Goal: Check status: Check status

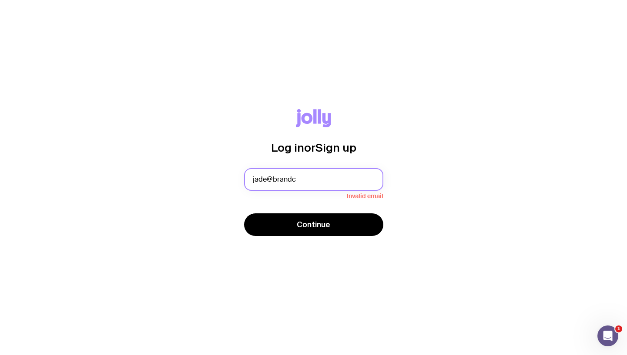
type input "[EMAIL_ADDRESS][DOMAIN_NAME]"
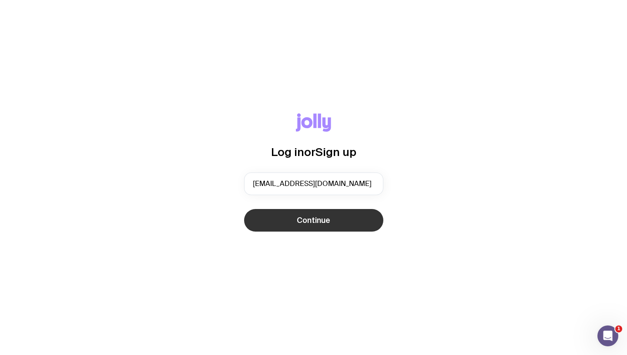
click at [321, 221] on span "Continue" at bounding box center [313, 220] width 33 height 10
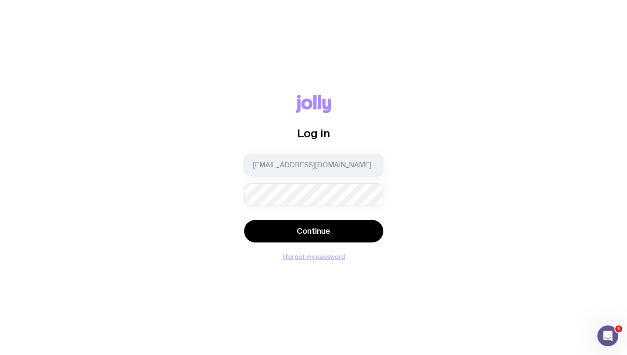
click at [307, 256] on button "I forgot my password" at bounding box center [313, 256] width 63 height 7
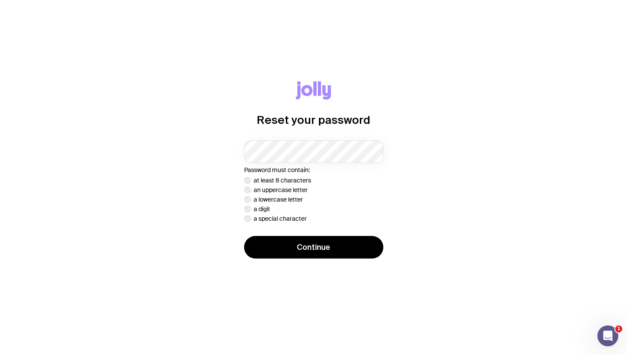
click at [244, 163] on div at bounding box center [244, 163] width 0 height 0
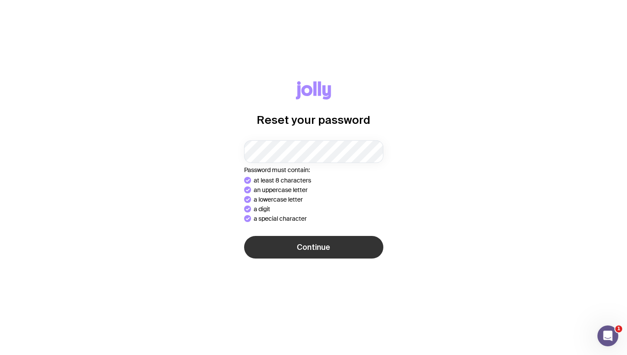
click at [326, 246] on button "Continue" at bounding box center [313, 247] width 139 height 23
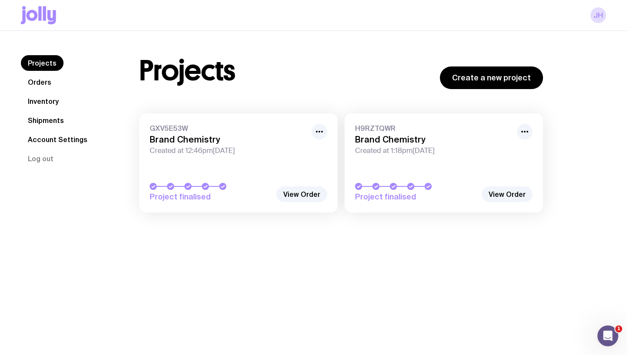
scroll to position [6, 0]
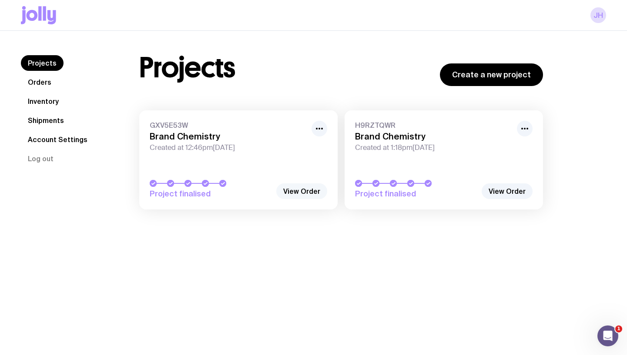
click at [304, 187] on link "View Order" at bounding box center [301, 191] width 51 height 16
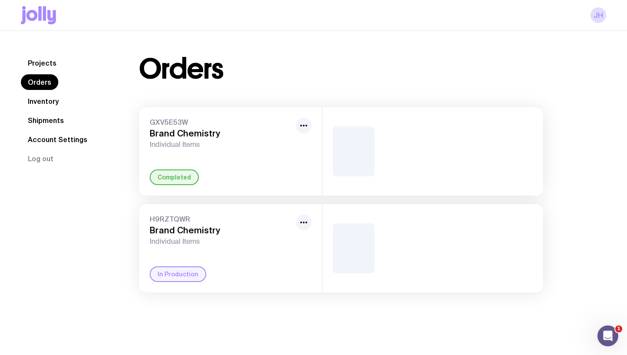
scroll to position [3, 0]
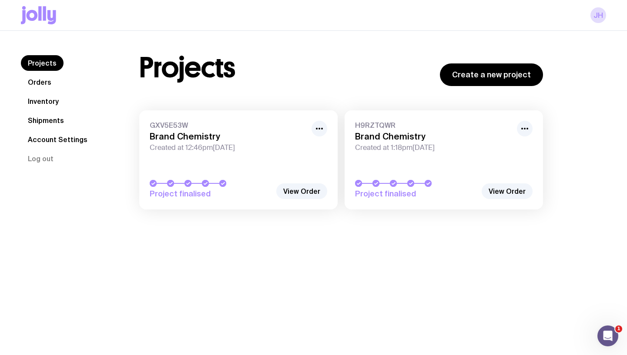
scroll to position [9, 0]
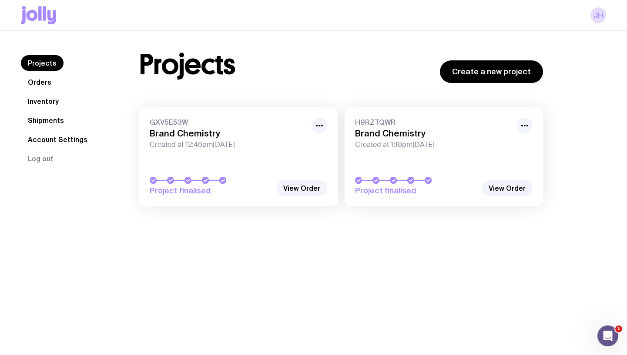
click at [407, 148] on span "Created at 1:18pm, Thu 28th Aug 2025" at bounding box center [433, 144] width 157 height 9
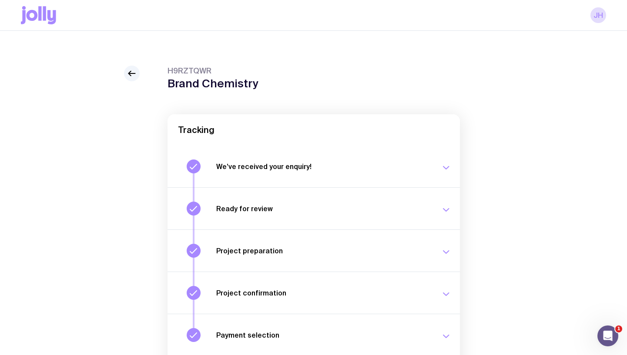
scroll to position [97, 0]
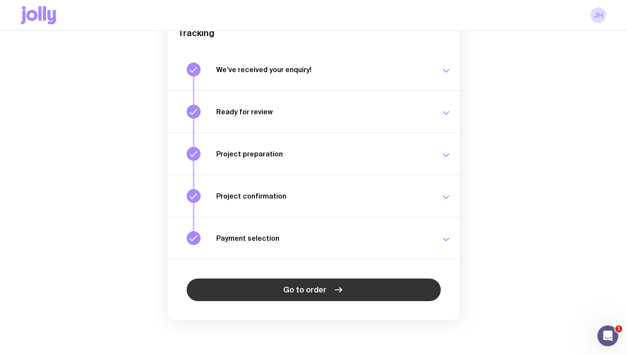
click at [343, 292] on link "Go to order" at bounding box center [314, 290] width 254 height 23
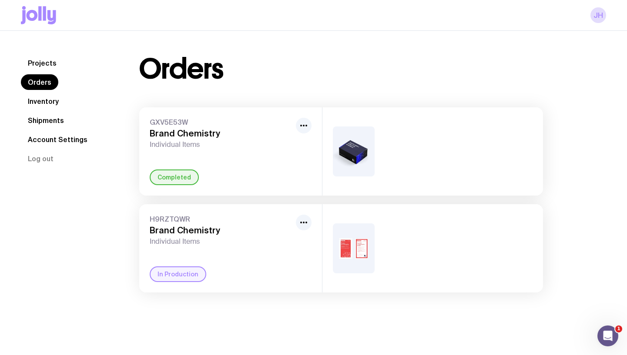
click at [290, 259] on div "H9RZTQWR Brand Chemistry Individual Items In Production" at bounding box center [230, 248] width 183 height 88
click at [47, 121] on link "Shipments" at bounding box center [46, 121] width 50 height 16
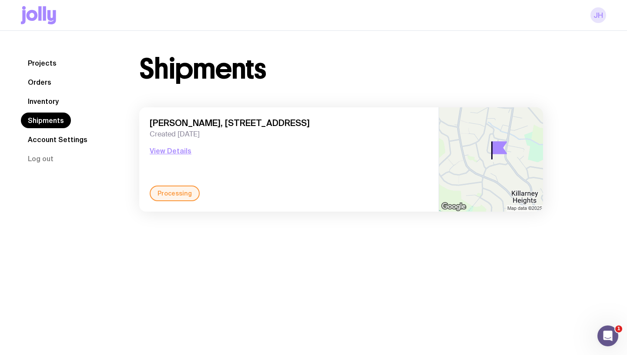
click at [597, 15] on link "JH" at bounding box center [598, 15] width 16 height 16
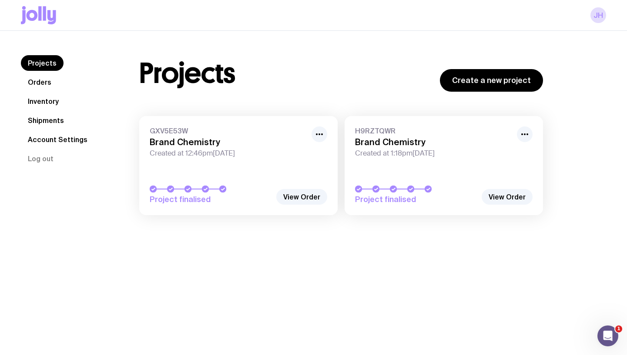
click at [44, 82] on link "Orders" at bounding box center [39, 82] width 37 height 16
